Goal: Information Seeking & Learning: Learn about a topic

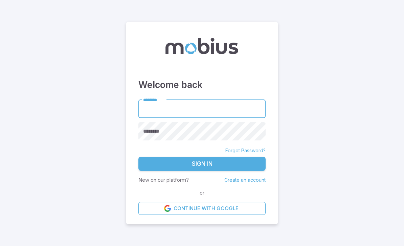
click at [144, 118] on input "********" at bounding box center [201, 108] width 127 height 19
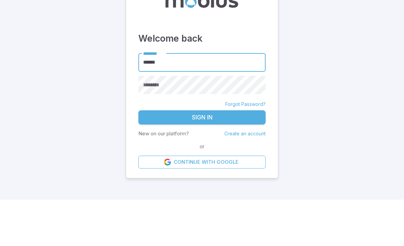
type input "******"
click at [147, 122] on div "********" at bounding box center [201, 131] width 127 height 19
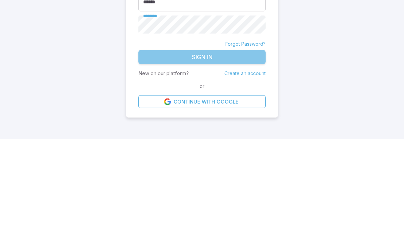
click at [161, 157] on button "Sign In" at bounding box center [201, 164] width 127 height 14
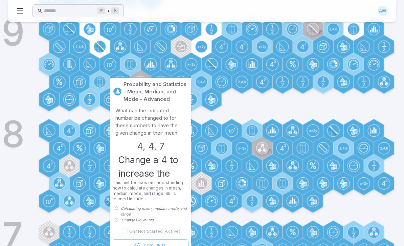
scroll to position [371, 0]
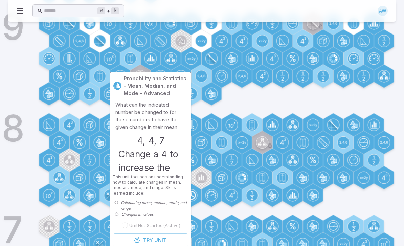
click at [16, 157] on div "Grades 7 10 10 9 8 7" at bounding box center [202, 95] width 388 height 430
click at [22, 154] on div "Grades 7 10 10 9 8 7" at bounding box center [202, 94] width 388 height 430
click at [17, 74] on div "Grades 7 10 10 9 8 7" at bounding box center [202, 94] width 388 height 430
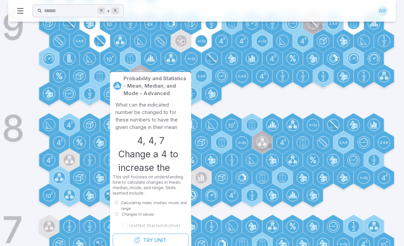
click at [33, 111] on div "Grades 7 10 10 9 8 7" at bounding box center [202, 94] width 388 height 430
click at [17, 146] on h1 "8" at bounding box center [13, 128] width 23 height 37
click at [101, 112] on div "Grades 7 10 10 9 8 7" at bounding box center [202, 94] width 388 height 430
click at [94, 108] on div "Grades 7 10 10 9 8 7" at bounding box center [202, 94] width 388 height 430
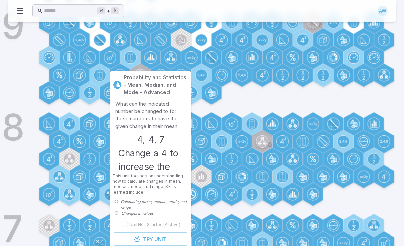
click at [91, 107] on div "Grades 7 10 10 9 8 7" at bounding box center [202, 94] width 388 height 430
click at [215, 109] on div "Grades 7 10 10 9 8 7" at bounding box center [202, 94] width 388 height 430
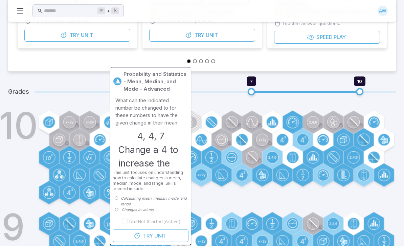
scroll to position [161, 0]
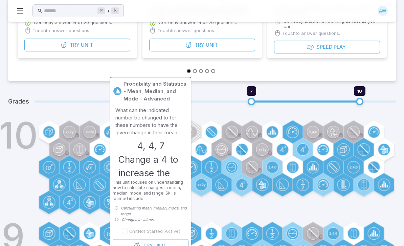
click at [125, 87] on p "Probability and Statistics - Mean, Median, and Mode - Advanced" at bounding box center [155, 92] width 65 height 22
type input "*"
click at [223, 111] on div "Grades 2 10" at bounding box center [202, 101] width 388 height 24
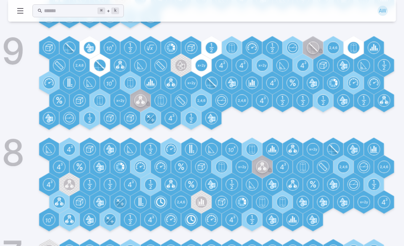
scroll to position [347, 0]
click at [200, 203] on circle at bounding box center [202, 202] width 12 height 12
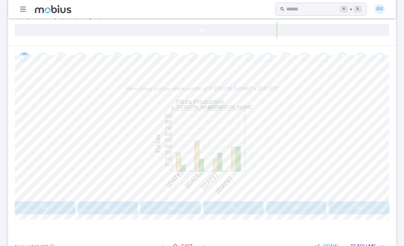
scroll to position [106, 0]
click at [29, 208] on button "40" at bounding box center [45, 208] width 60 height 13
click at [72, 211] on button "[DATE]" at bounding box center [76, 208] width 123 height 13
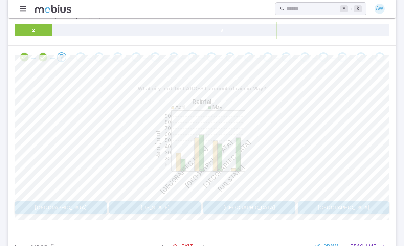
click at [231, 204] on button "[GEOGRAPHIC_DATA]" at bounding box center [249, 208] width 92 height 13
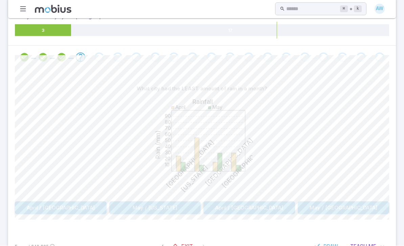
click at [127, 207] on button "May / [US_STATE]" at bounding box center [155, 208] width 92 height 13
click at [354, 202] on button "130" at bounding box center [352, 208] width 73 height 13
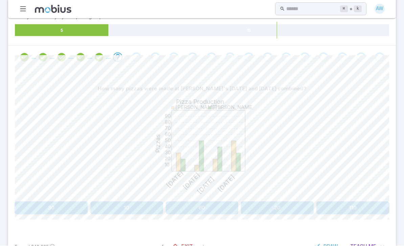
click at [187, 197] on div "10 20 30 40 50 60 70 80 90 Pizza Production Pizzas [PERSON_NAME]'s [PERSON_NAME…" at bounding box center [201, 147] width 101 height 104
click at [196, 209] on button "60" at bounding box center [202, 208] width 73 height 13
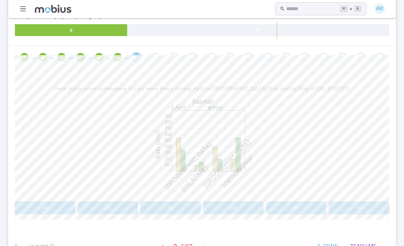
click at [39, 203] on button "40" at bounding box center [45, 208] width 60 height 13
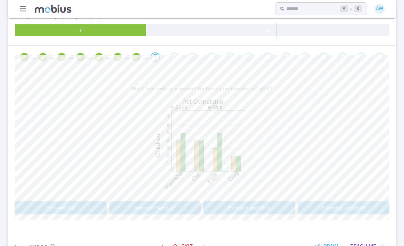
click at [330, 203] on button "Hamster and Fish" at bounding box center [344, 208] width 92 height 13
click at [176, 202] on button "Girls" at bounding box center [108, 208] width 186 height 13
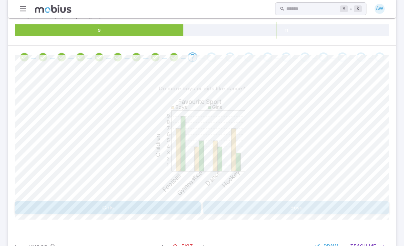
click at [249, 210] on button "Boys" at bounding box center [296, 208] width 186 height 13
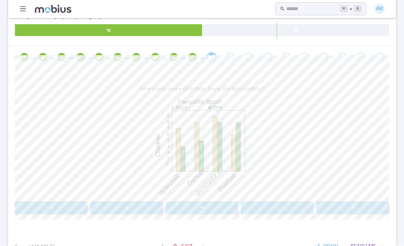
click at [272, 206] on button "1" at bounding box center [277, 208] width 73 height 13
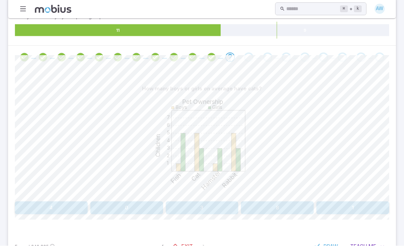
click at [22, 207] on button "4" at bounding box center [51, 208] width 73 height 13
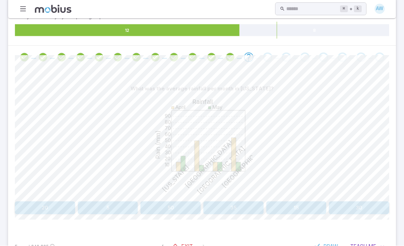
click at [32, 207] on button "20" at bounding box center [45, 208] width 60 height 13
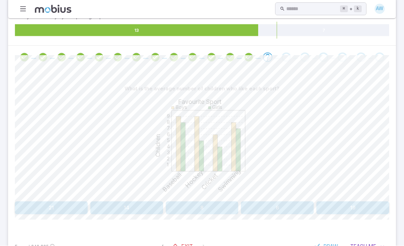
click at [184, 206] on button "8" at bounding box center [202, 208] width 73 height 13
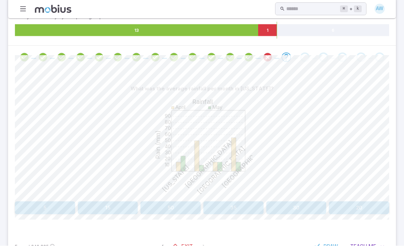
click at [294, 237] on div "Earned 246,825 Exit Draw Teach Me" at bounding box center [202, 246] width 388 height 26
click at [291, 246] on div "Earned 246,825 Exit Draw Teach Me" at bounding box center [202, 246] width 388 height 26
click at [264, 59] on icon "Review your answer" at bounding box center [267, 57] width 10 height 10
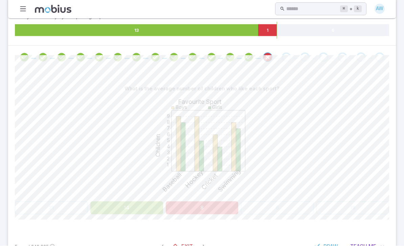
click at [284, 55] on div "Go to the next question" at bounding box center [285, 57] width 9 height 9
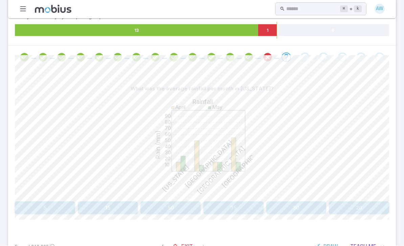
click at [341, 204] on button "20" at bounding box center [359, 208] width 60 height 13
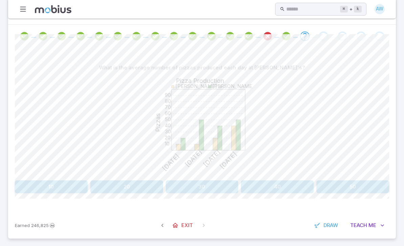
scroll to position [128, 0]
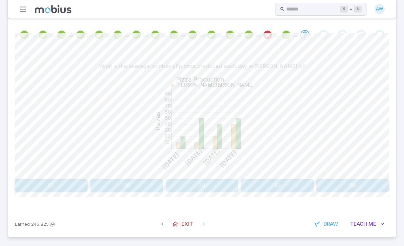
click at [186, 176] on div "What is the average number of pizzas produced each day at [PERSON_NAME]'s? 10 2…" at bounding box center [202, 126] width 374 height 132
click at [192, 176] on div "What is the average number of pizzas produced each day at [PERSON_NAME]'s? 10 2…" at bounding box center [202, 126] width 374 height 132
click at [190, 190] on button "30" at bounding box center [202, 185] width 73 height 13
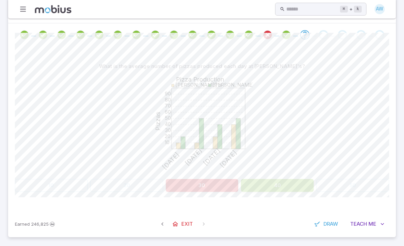
click at [193, 179] on button "30" at bounding box center [202, 185] width 73 height 13
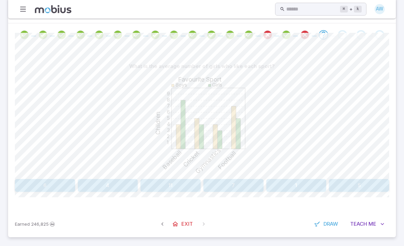
click at [158, 179] on button "11" at bounding box center [170, 185] width 60 height 13
click at [149, 183] on button "6" at bounding box center [170, 185] width 60 height 13
click at [155, 181] on button "25" at bounding box center [126, 185] width 73 height 13
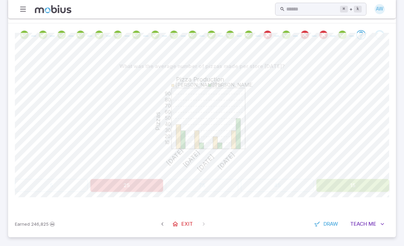
click at [153, 181] on button "25" at bounding box center [126, 185] width 73 height 13
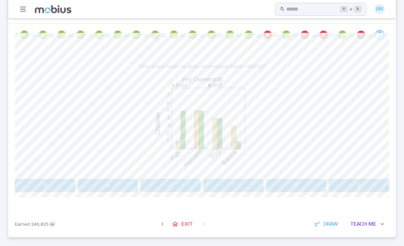
click at [157, 179] on button "0" at bounding box center [170, 185] width 60 height 13
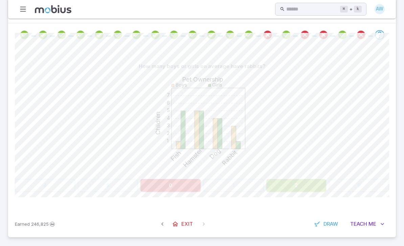
click at [158, 182] on button "0" at bounding box center [170, 185] width 60 height 13
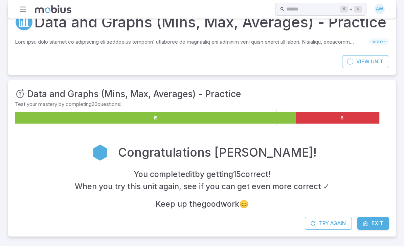
scroll to position [23, 0]
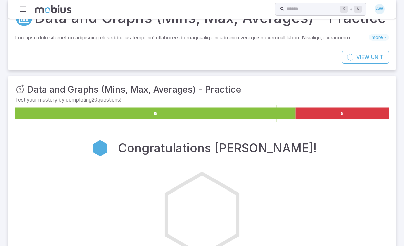
click at [157, 183] on div at bounding box center [180, 228] width 88 height 90
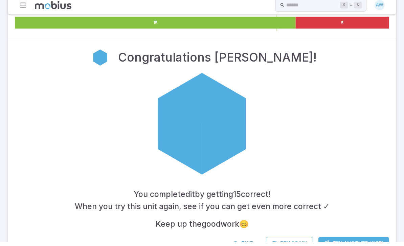
scroll to position [109, 0]
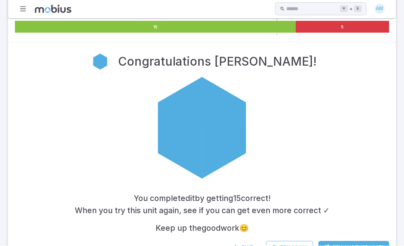
click at [232, 246] on icon at bounding box center [235, 247] width 7 height 7
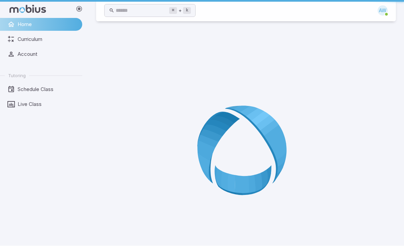
scroll to position [0, 0]
